Goal: Information Seeking & Learning: Learn about a topic

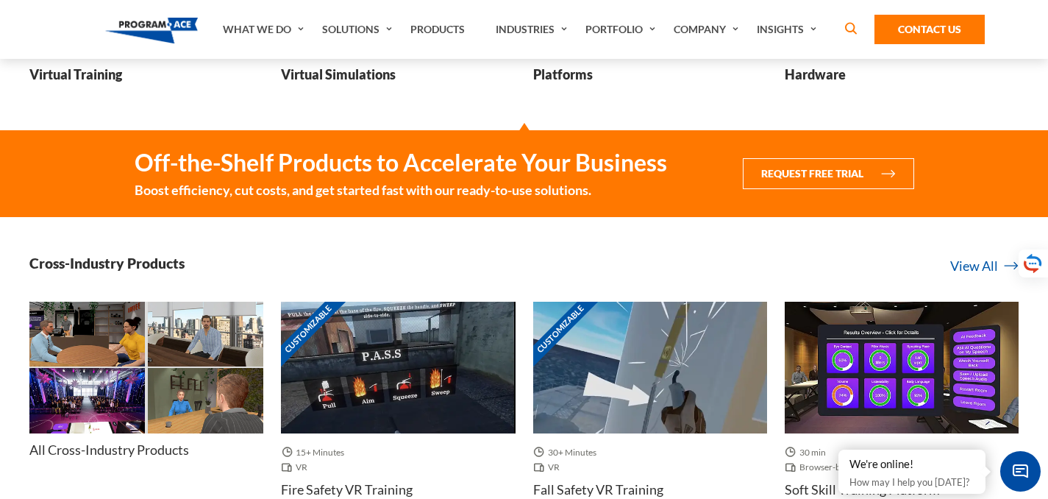
scroll to position [515, 0]
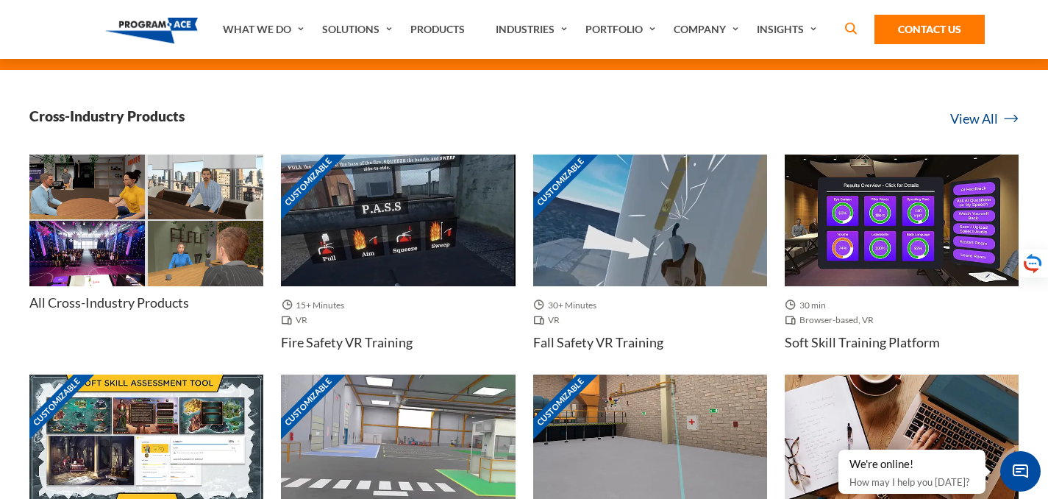
click at [981, 119] on link "View All" at bounding box center [984, 119] width 68 height 20
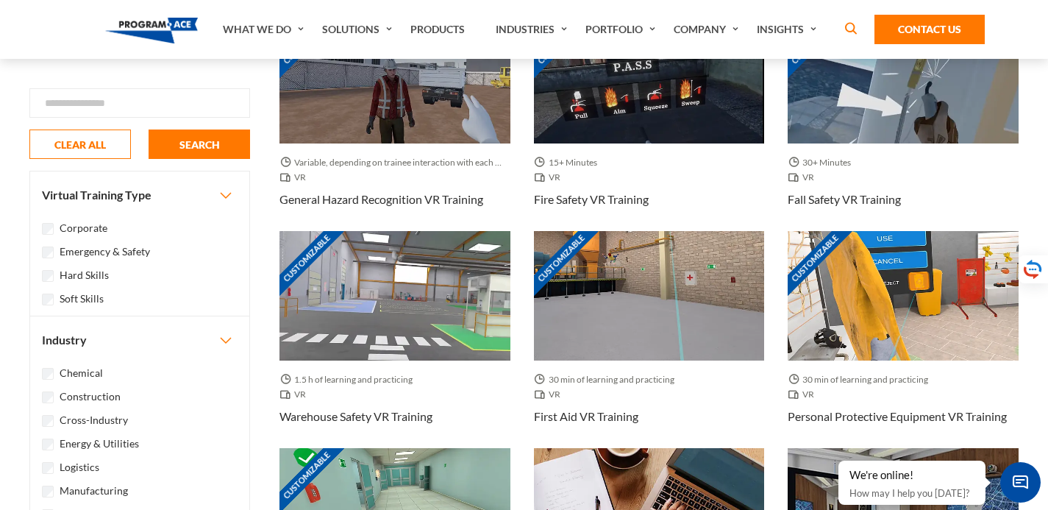
scroll to position [294, 0]
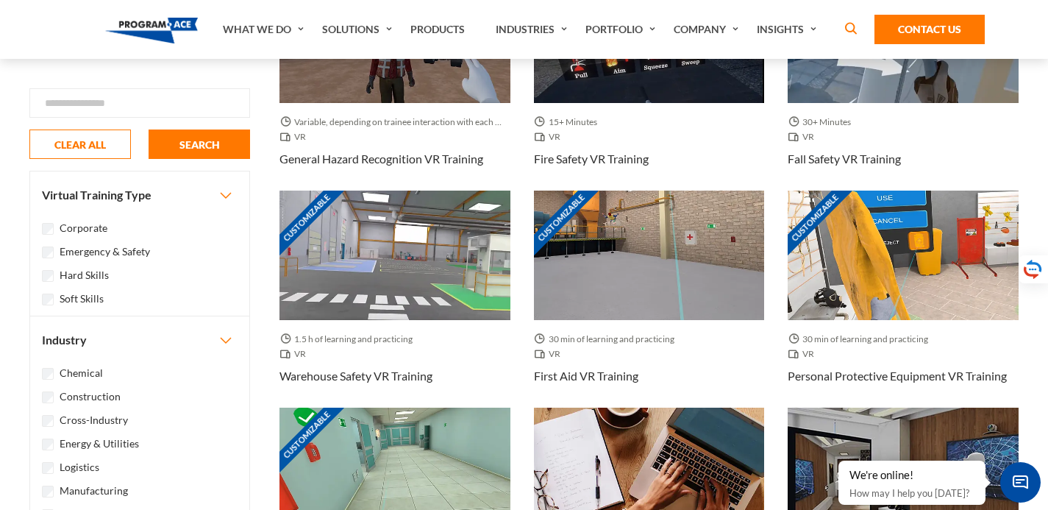
click at [222, 342] on button "Industry" at bounding box center [139, 339] width 219 height 47
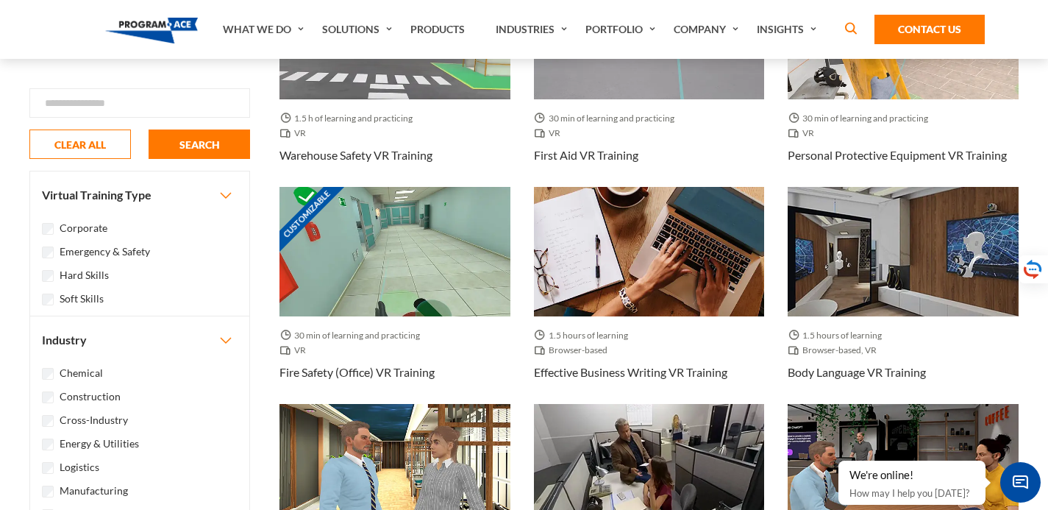
scroll to position [662, 0]
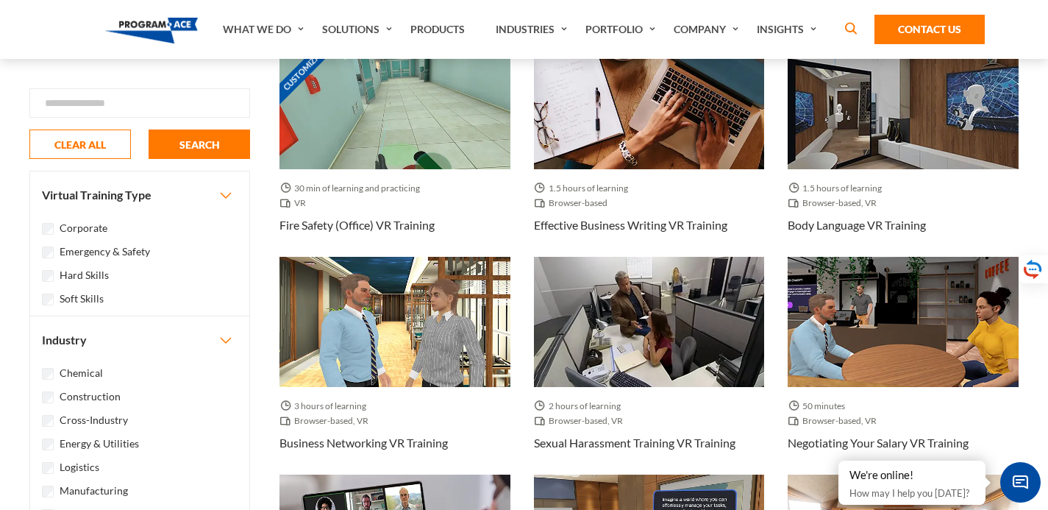
click at [72, 479] on div "Chemical Construction Cross-Industry" at bounding box center [139, 494] width 219 height 262
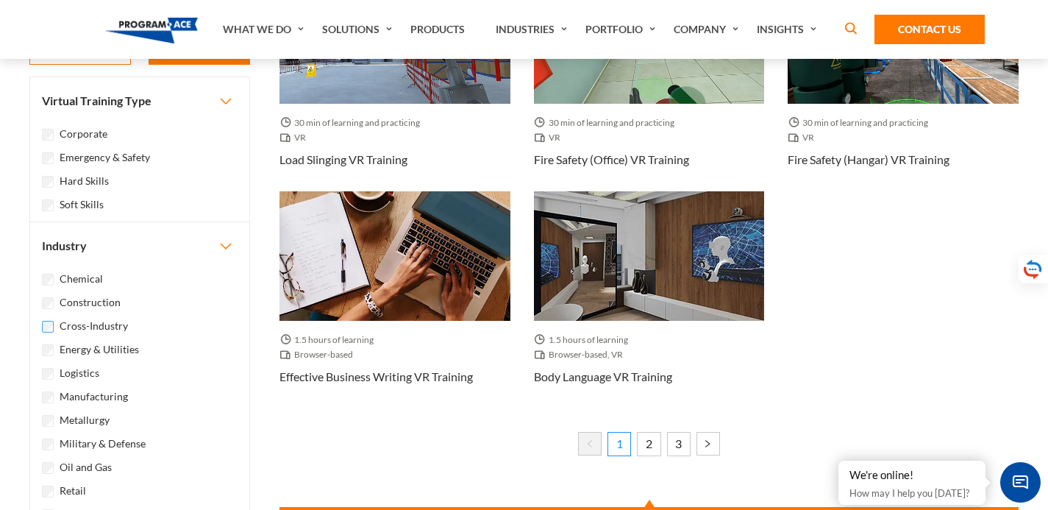
scroll to position [1544, 0]
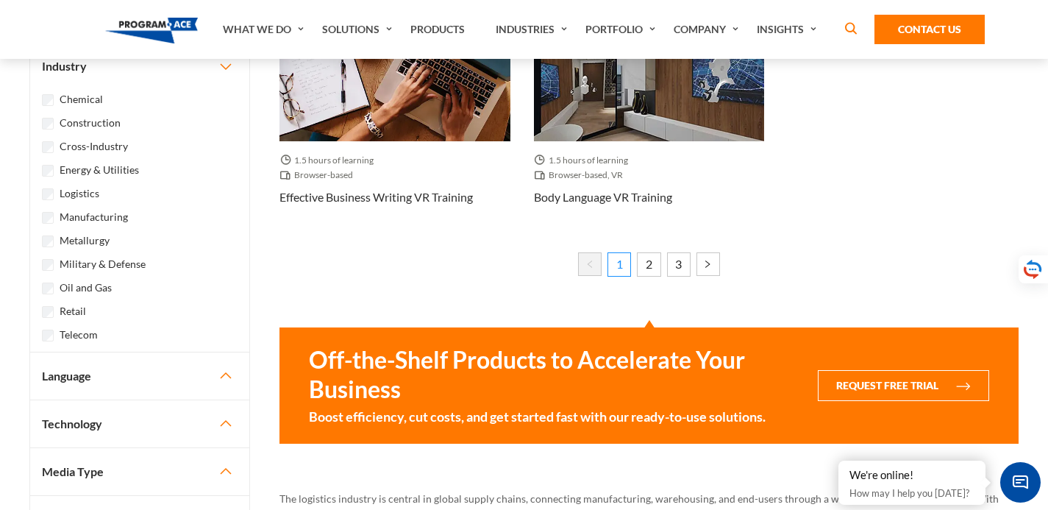
click at [61, 306] on label "Retail" at bounding box center [73, 311] width 26 height 16
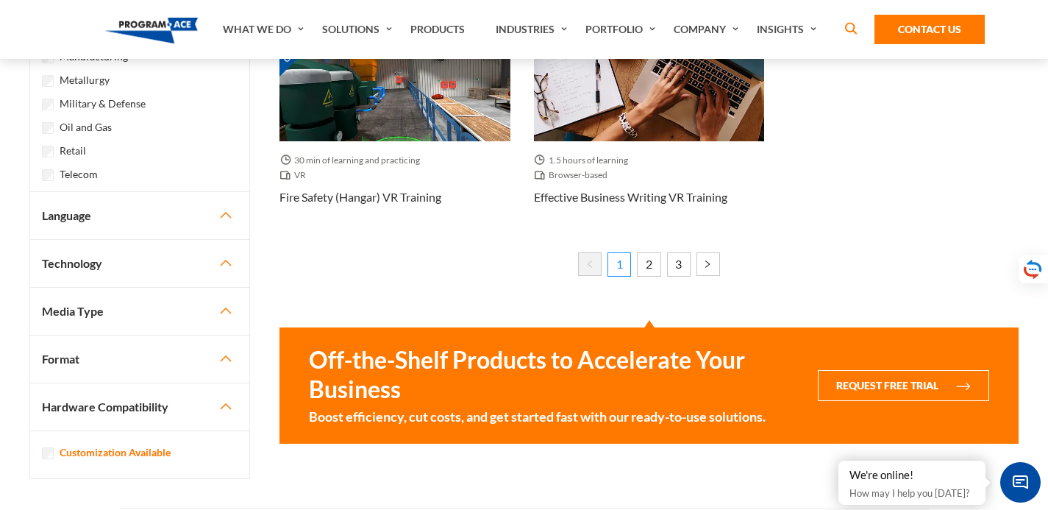
click at [45, 190] on div "Chemical Construction Cross-Industry" at bounding box center [139, 60] width 219 height 262
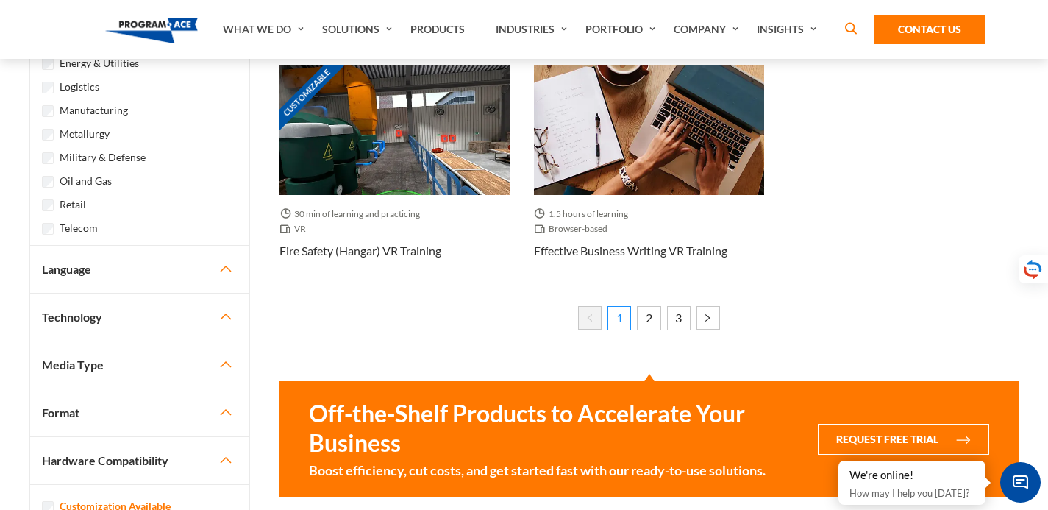
scroll to position [1397, 0]
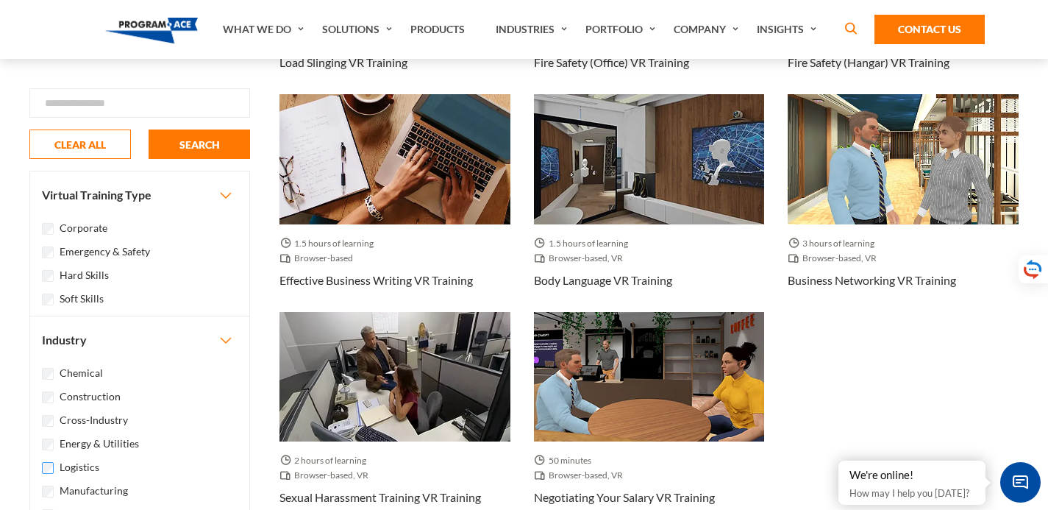
scroll to position [1250, 0]
